Goal: Find specific page/section: Find specific page/section

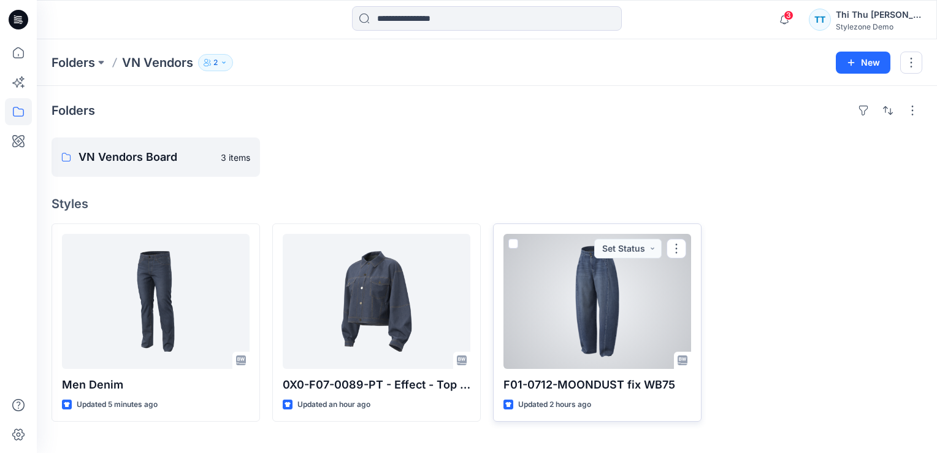
click at [633, 385] on p "F01-0712-MOONDUST fix WB75" at bounding box center [598, 384] width 188 height 17
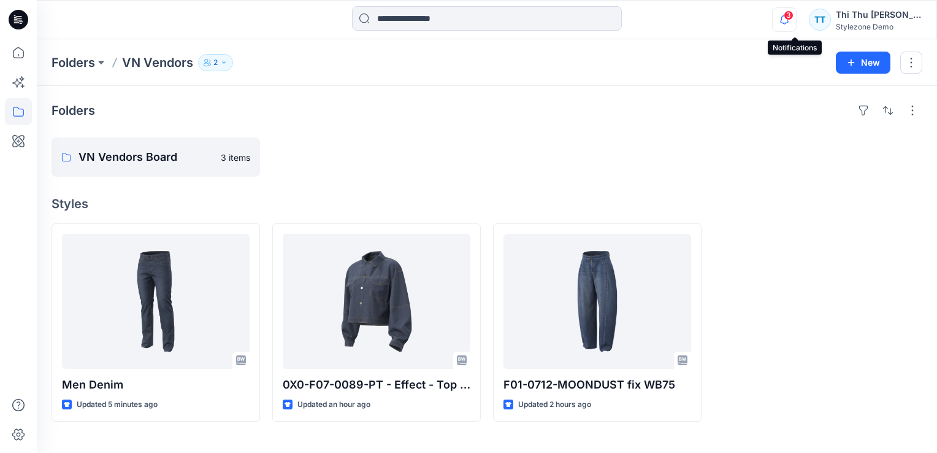
click at [796, 21] on icon "button" at bounding box center [784, 19] width 23 height 25
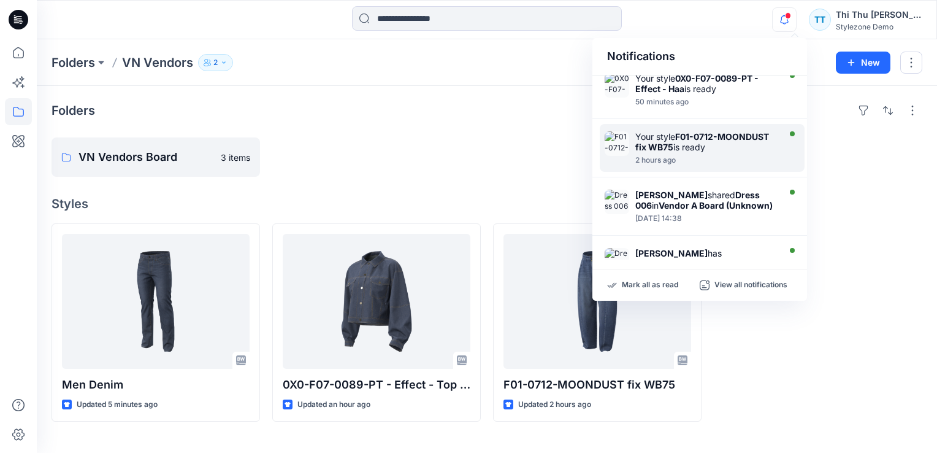
scroll to position [123, 0]
